Goal: Transaction & Acquisition: Purchase product/service

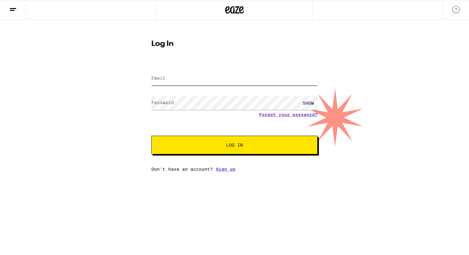
type input "[EMAIL_ADDRESS][DOMAIN_NAME]"
click at [207, 84] on input "[EMAIL_ADDRESS][DOMAIN_NAME]" at bounding box center [234, 79] width 166 height 14
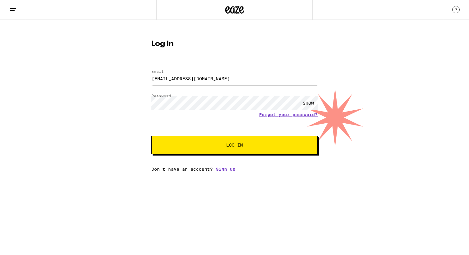
click at [306, 103] on div "SHOW" at bounding box center [308, 103] width 19 height 14
click at [234, 146] on span "Log In" at bounding box center [234, 145] width 17 height 4
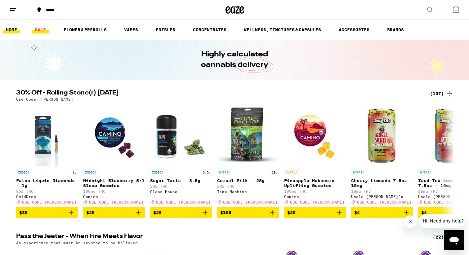
click at [39, 32] on link "SALE" at bounding box center [40, 29] width 17 height 7
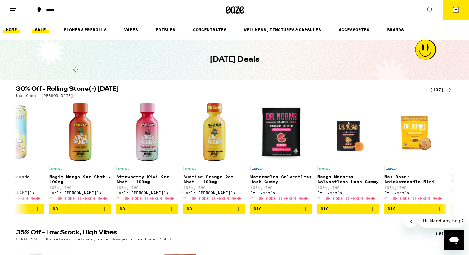
click at [14, 29] on link "HOME" at bounding box center [11, 29] width 17 height 7
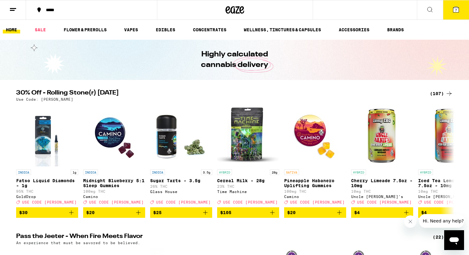
click at [453, 11] on icon at bounding box center [456, 10] width 6 height 6
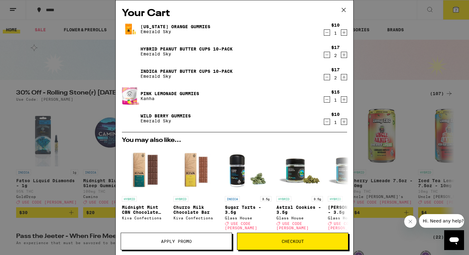
click at [282, 243] on span "Checkout" at bounding box center [292, 241] width 22 height 4
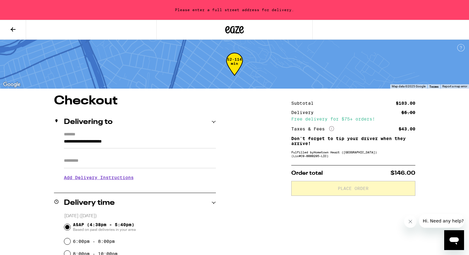
click at [64, 139] on input "**********" at bounding box center [140, 143] width 152 height 11
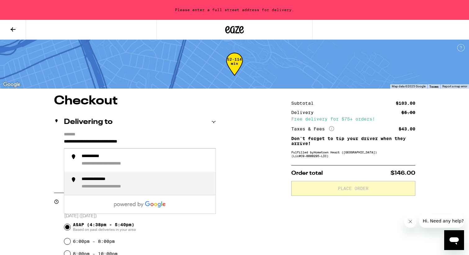
click at [93, 184] on div "**********" at bounding box center [146, 183] width 129 height 13
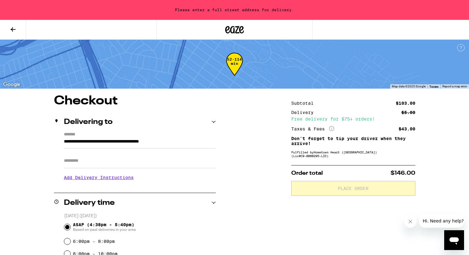
type input "**********"
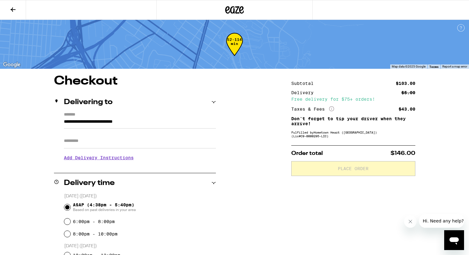
click at [121, 159] on h3 "Add Delivery Instructions" at bounding box center [140, 158] width 152 height 14
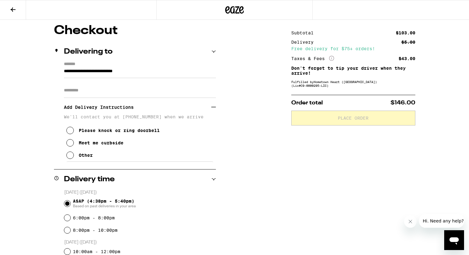
scroll to position [51, 0]
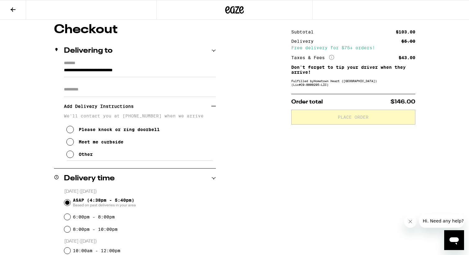
click at [70, 144] on icon at bounding box center [69, 141] width 7 height 7
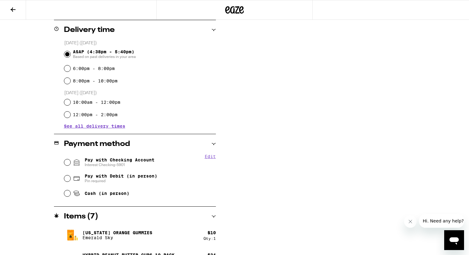
scroll to position [202, 0]
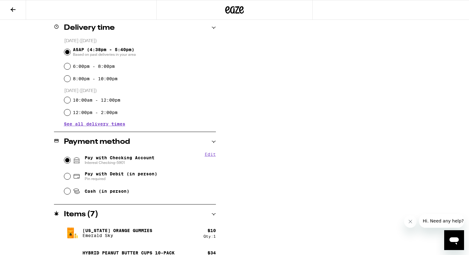
click at [66, 162] on input "Pay with Checking Account Interest Checking-5901" at bounding box center [67, 160] width 6 height 6
radio input "true"
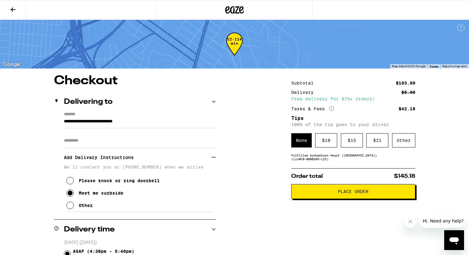
scroll to position [0, 0]
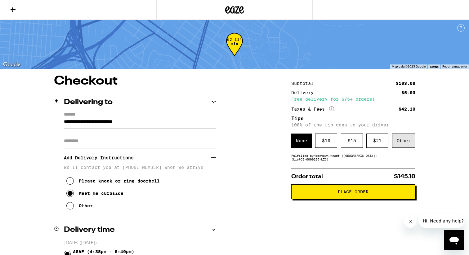
click at [401, 143] on div "Other" at bounding box center [403, 141] width 23 height 14
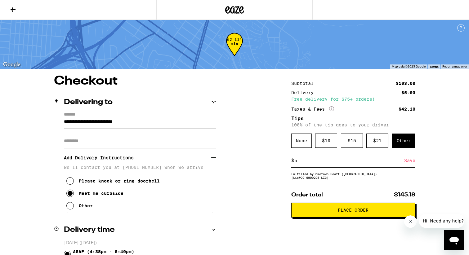
type input "5"
click at [406, 164] on div "Save" at bounding box center [409, 161] width 11 height 14
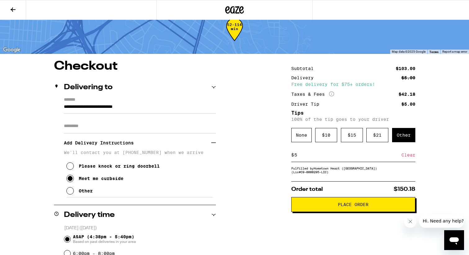
scroll to position [16, 0]
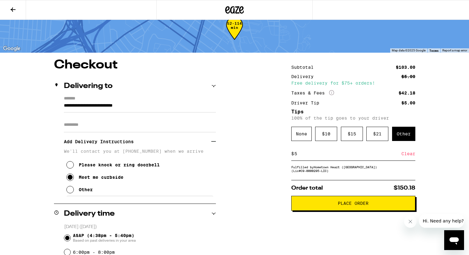
click at [344, 205] on span "Place Order" at bounding box center [353, 203] width 31 height 4
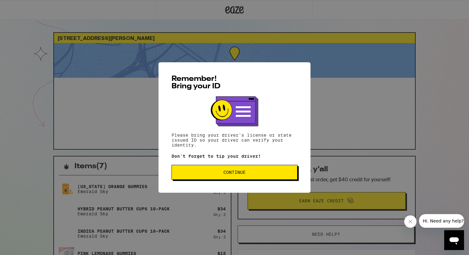
click at [228, 172] on span "Continue" at bounding box center [234, 172] width 22 height 4
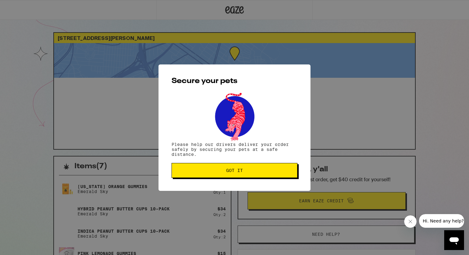
click at [230, 172] on span "Got it" at bounding box center [234, 170] width 17 height 4
